Goal: Find specific page/section: Find specific page/section

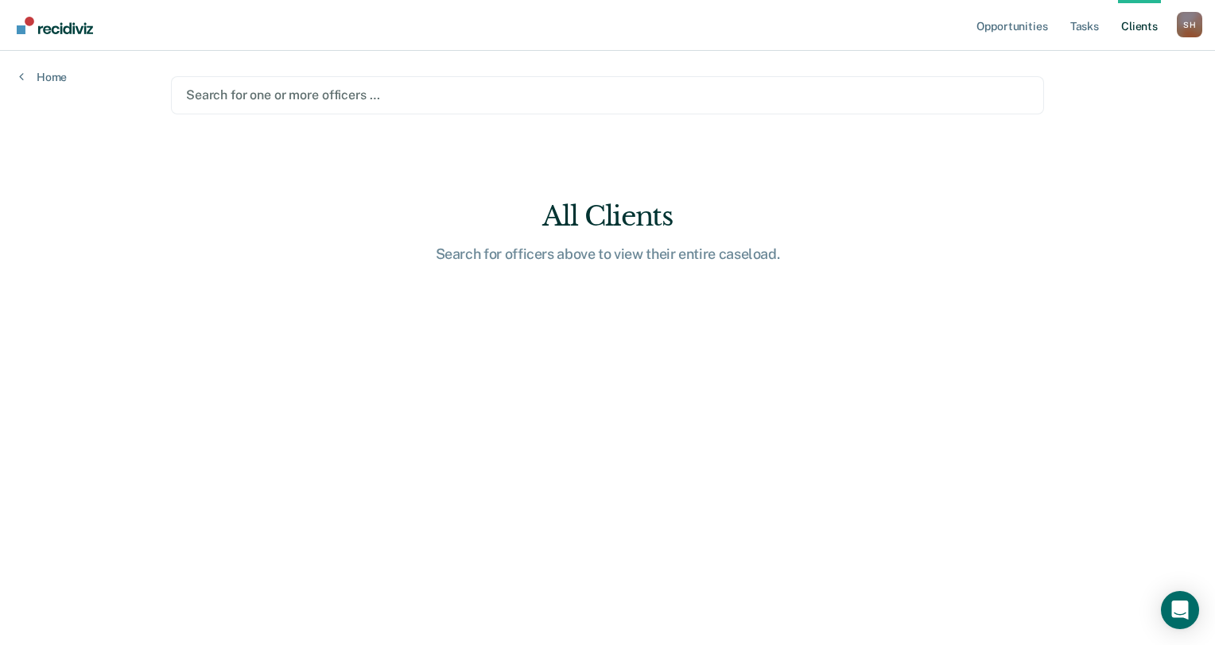
click at [310, 96] on div at bounding box center [607, 95] width 843 height 18
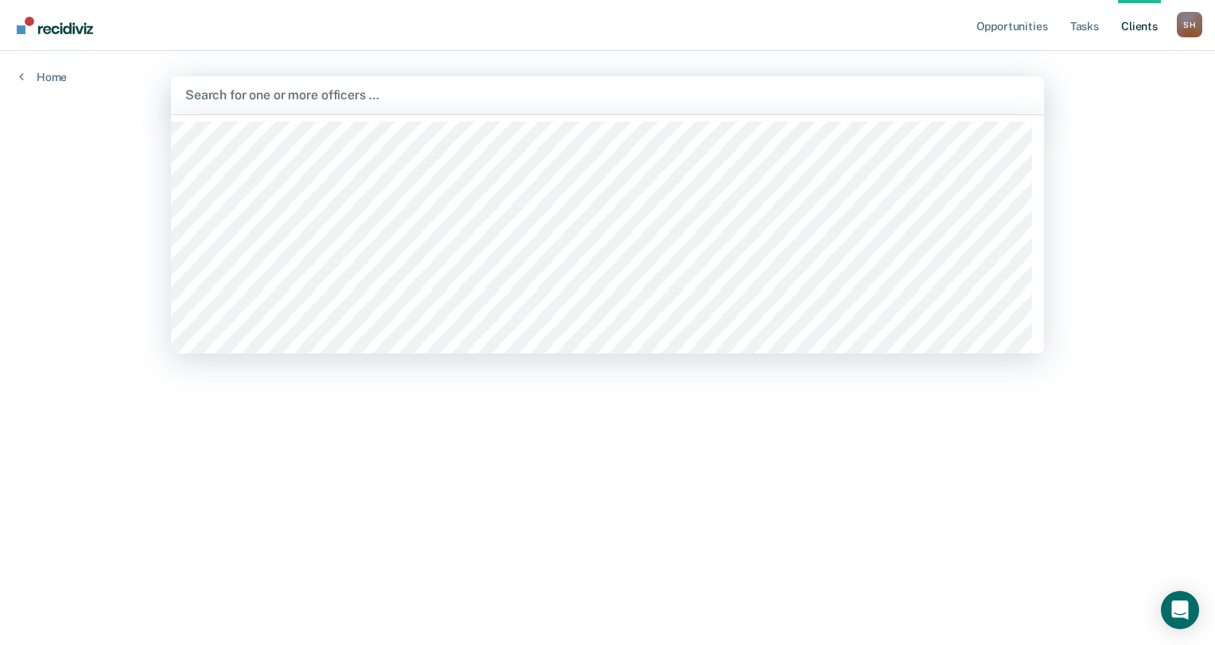
click at [1150, 27] on link "Client s" at bounding box center [1139, 25] width 43 height 51
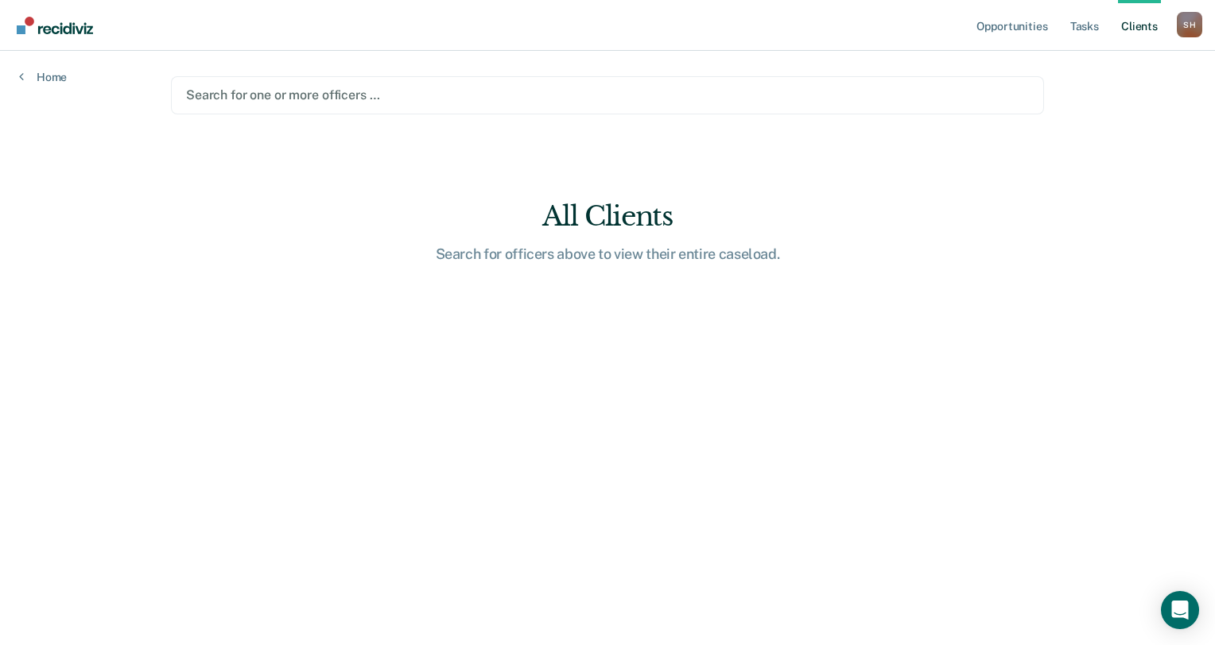
click at [413, 93] on div at bounding box center [607, 95] width 843 height 18
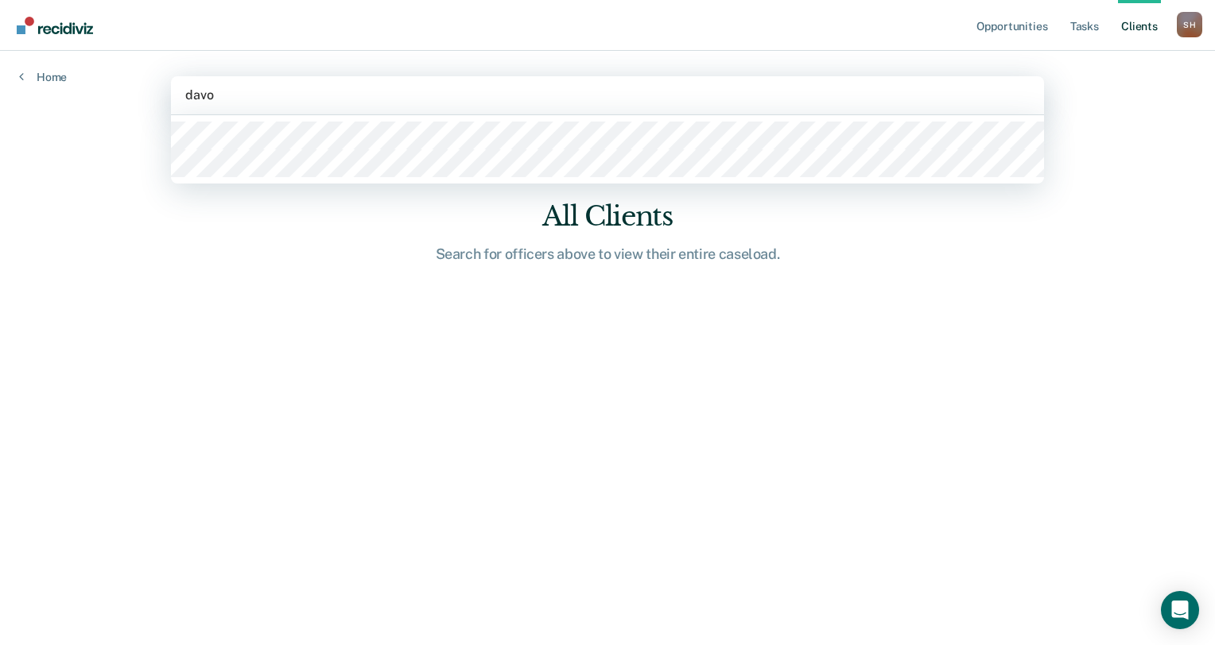
type input "davon"
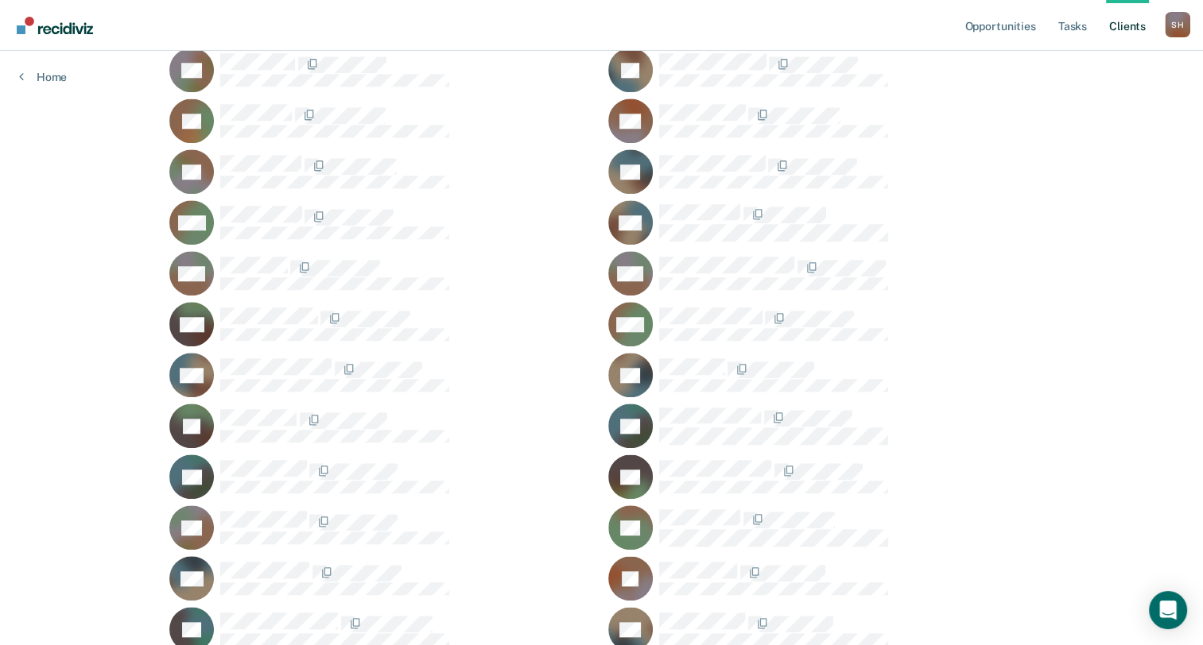
scroll to position [1394, 0]
